Goal: Contribute content

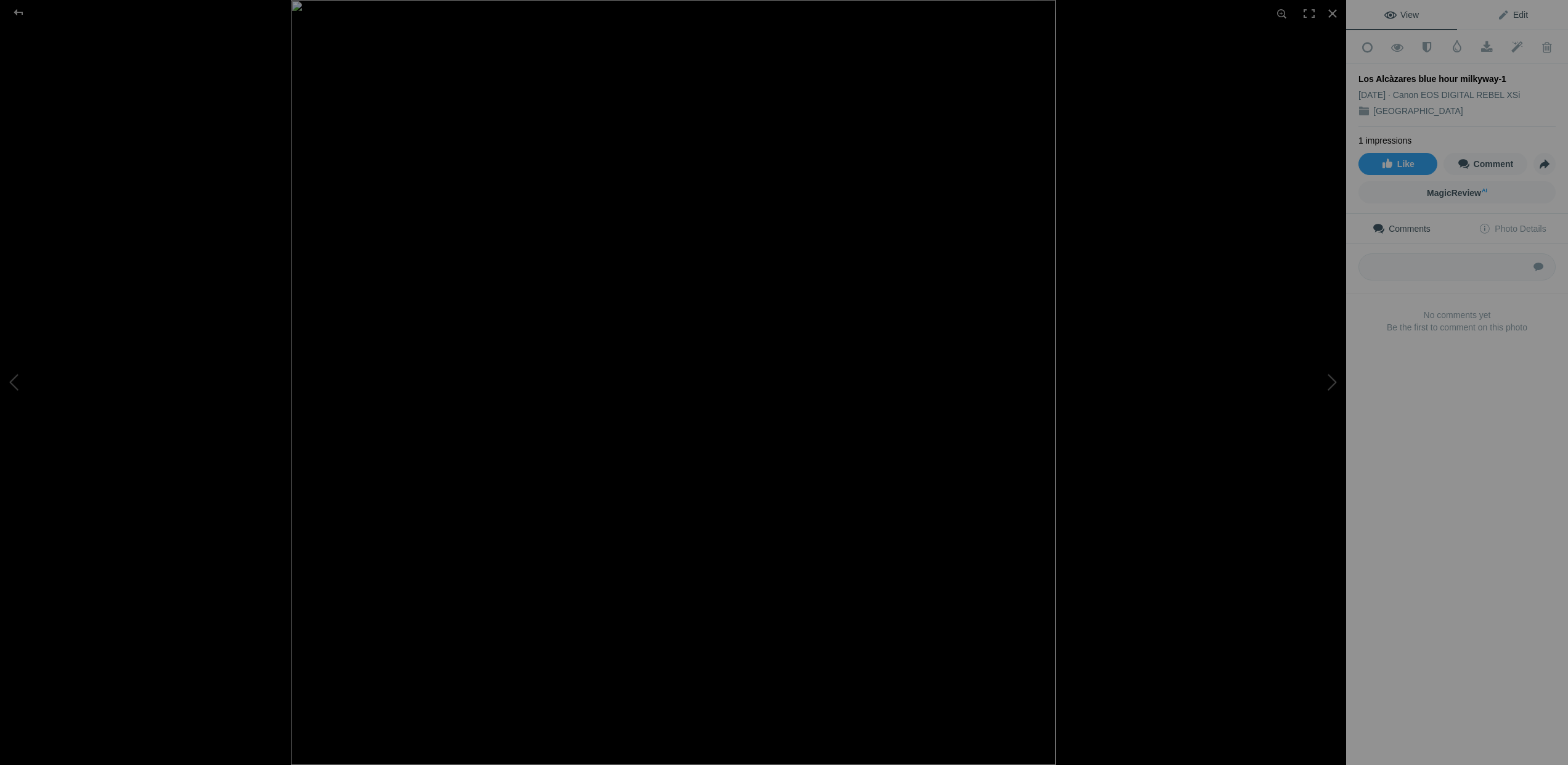
click at [1518, 15] on span "Edit" at bounding box center [1512, 15] width 31 height 10
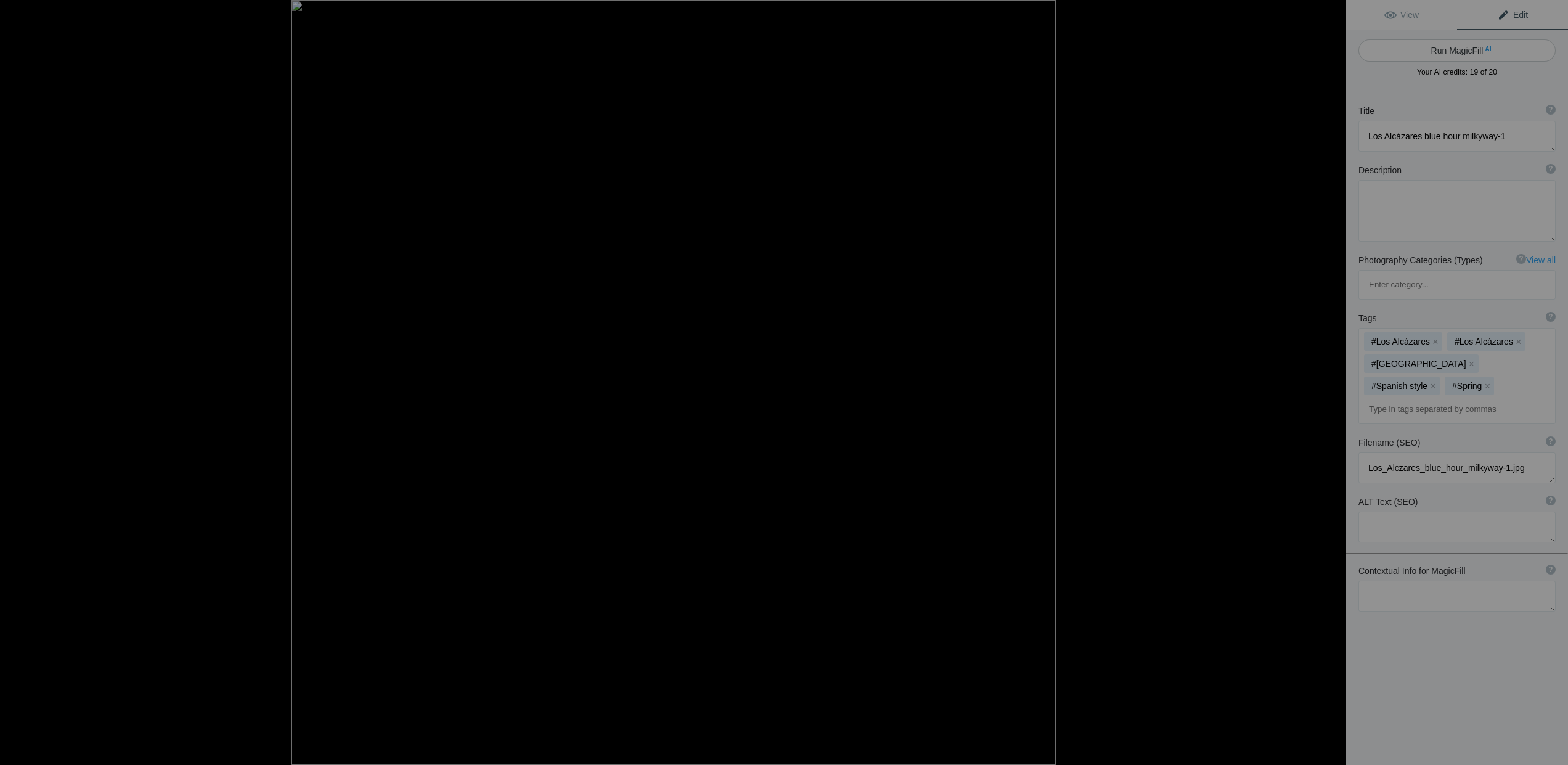
click at [1452, 45] on button "Run MagicFill AI" at bounding box center [1456, 50] width 197 height 22
type textarea "Stunning Blue Hour Milky Way Over Los Alcázares"
type textarea "Experience the breathtaking beauty of the Milky Way during the blue hour at Los…"
type textarea "los-alcazares-blue-hour-milky-way.jpg"
type textarea "A tranquil scene of Los Alcázares at blue hour, featuring the Milky Way arching…"
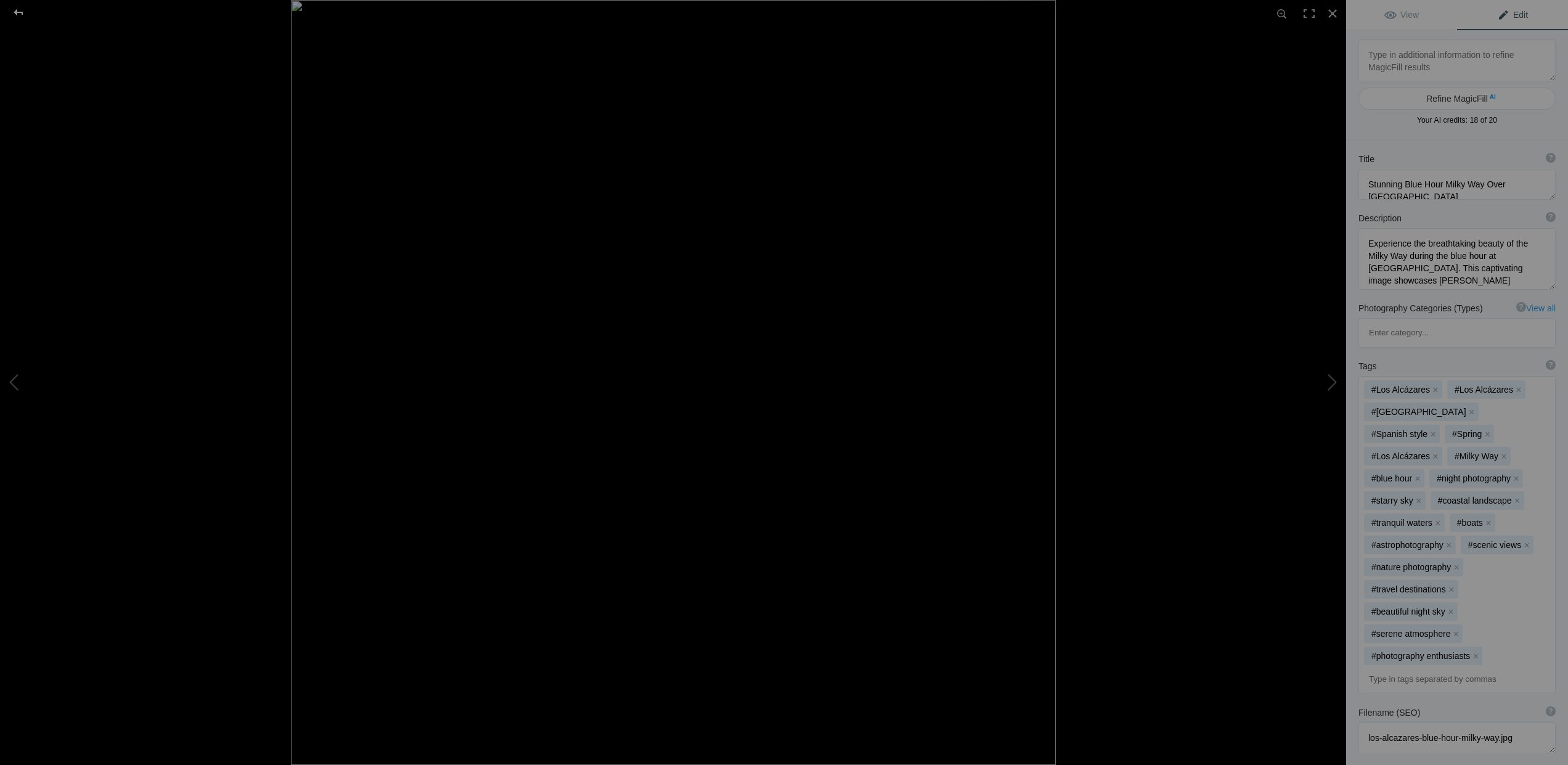
click at [15, 13] on div at bounding box center [18, 12] width 44 height 24
